Goal: Task Accomplishment & Management: Manage account settings

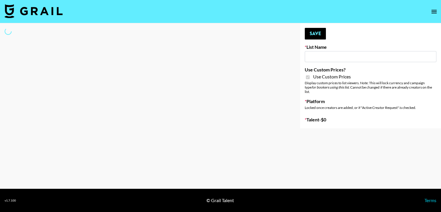
type input "House of Fab ([DATE])"
checkbox input "true"
select select "Brand"
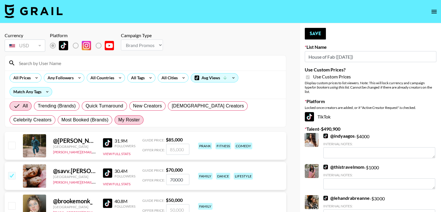
click at [118, 121] on span "My Roster" at bounding box center [128, 119] width 21 height 7
click at [118, 120] on input "My Roster" at bounding box center [118, 120] width 0 height 0
radio input "true"
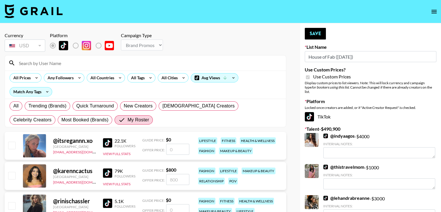
click at [169, 150] on input "number" at bounding box center [177, 149] width 23 height 11
checkbox input "true"
type input "1500"
click at [312, 34] on button "Save" at bounding box center [315, 34] width 21 height 12
